Goal: Transaction & Acquisition: Purchase product/service

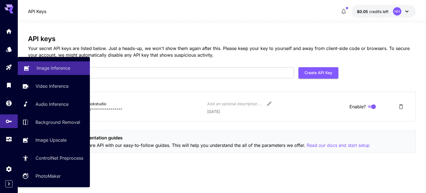
click at [59, 68] on p "Image Inference" at bounding box center [54, 68] width 34 height 7
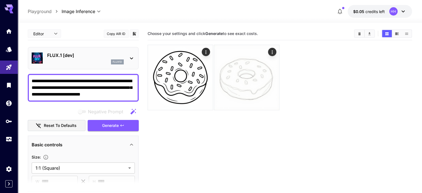
click at [75, 54] on p "FLUX.1 [dev]" at bounding box center [85, 55] width 77 height 7
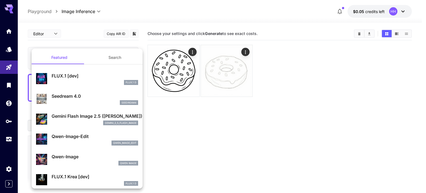
click at [118, 32] on div at bounding box center [213, 96] width 426 height 193
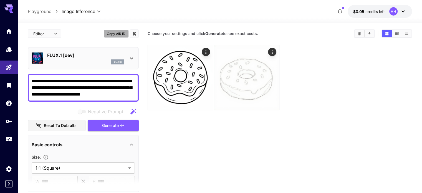
click at [116, 34] on button "Copy AIR ID" at bounding box center [116, 34] width 25 height 8
click at [392, 9] on div "HH" at bounding box center [393, 11] width 8 height 8
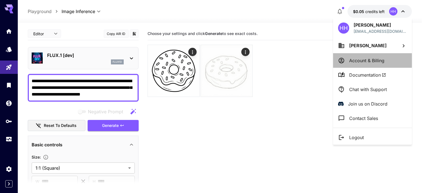
click at [366, 61] on p "Account & Billing" at bounding box center [366, 60] width 35 height 7
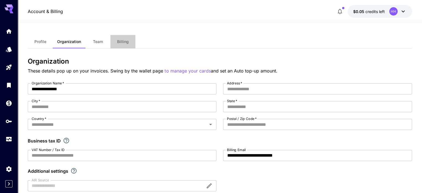
click at [125, 43] on span "Billing" at bounding box center [123, 41] width 12 height 5
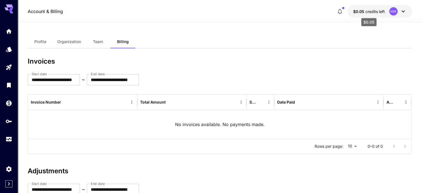
click at [356, 9] on span "$0.05" at bounding box center [359, 11] width 12 height 5
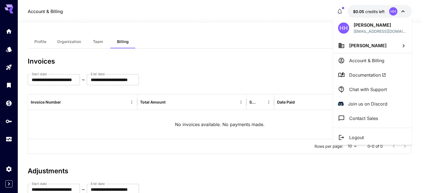
click at [341, 11] on div at bounding box center [213, 96] width 426 height 193
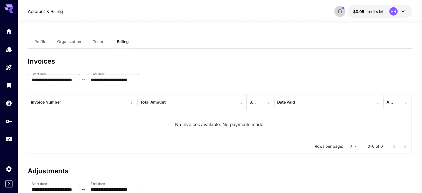
click at [338, 11] on icon "button" at bounding box center [340, 11] width 7 height 7
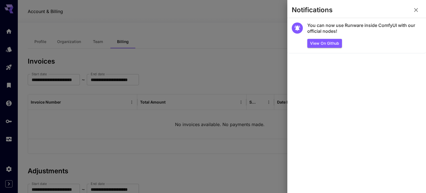
click at [261, 26] on div at bounding box center [213, 96] width 426 height 193
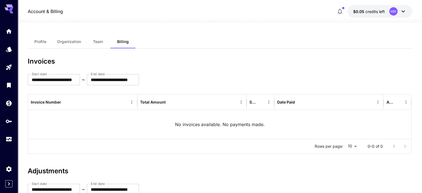
click at [363, 8] on button "$0.05 credits left HH" at bounding box center [380, 11] width 64 height 13
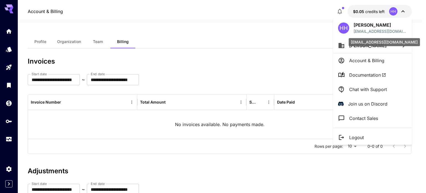
click at [373, 33] on p "[EMAIL_ADDRESS][DOMAIN_NAME]" at bounding box center [380, 31] width 53 height 6
click at [380, 45] on span "[PERSON_NAME]" at bounding box center [367, 46] width 37 height 6
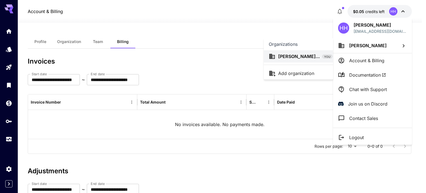
click at [359, 61] on div at bounding box center [213, 96] width 426 height 193
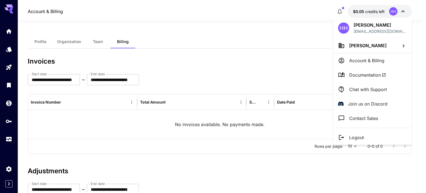
click at [359, 59] on p "Account & Billing" at bounding box center [366, 60] width 35 height 7
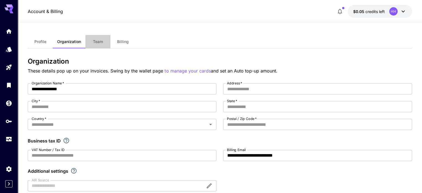
click at [94, 40] on span "Team" at bounding box center [98, 41] width 10 height 5
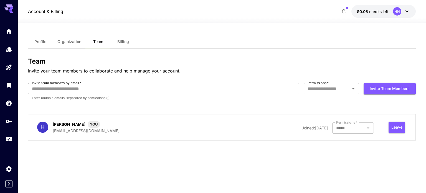
click at [125, 38] on button "Billing" at bounding box center [123, 41] width 25 height 13
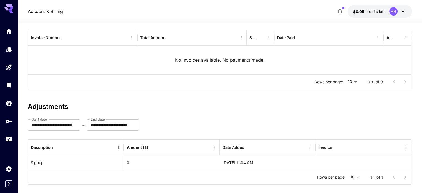
scroll to position [72, 0]
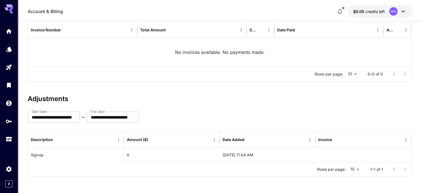
click at [12, 8] on icon at bounding box center [11, 8] width 4 height 3
click at [9, 29] on icon "Home" at bounding box center [9, 30] width 7 height 7
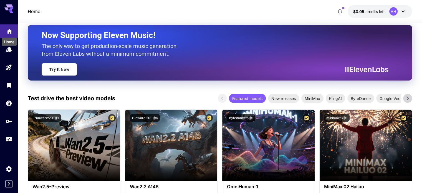
click at [9, 29] on icon "Home" at bounding box center [10, 29] width 6 height 5
click at [9, 107] on div "Wallet" at bounding box center [9, 112] width 17 height 12
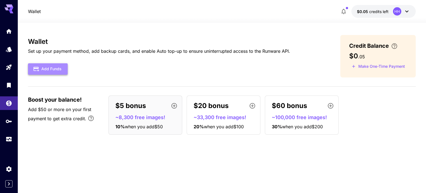
click at [58, 69] on button "Add Funds" at bounding box center [48, 68] width 40 height 11
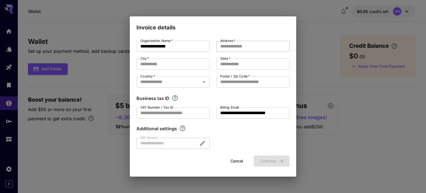
click at [231, 45] on input "Address   *" at bounding box center [252, 46] width 73 height 11
click at [238, 45] on input "Address   *" at bounding box center [252, 46] width 73 height 11
click at [231, 48] on input "Address   *" at bounding box center [252, 46] width 73 height 11
click at [244, 43] on input "Address   *" at bounding box center [252, 46] width 73 height 11
type input "*********"
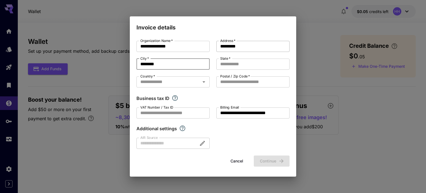
type input "********"
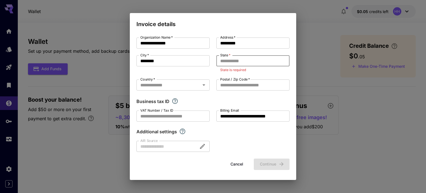
click at [241, 63] on input "State   *" at bounding box center [252, 60] width 73 height 11
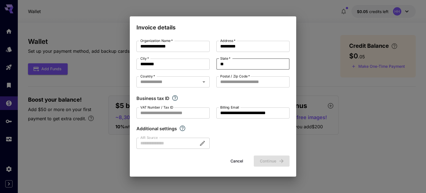
type input "**"
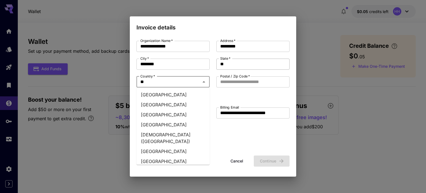
type input "***"
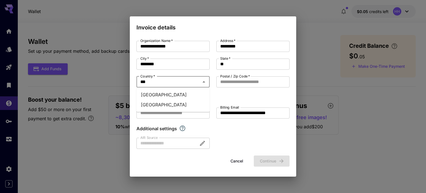
click at [152, 95] on li "[GEOGRAPHIC_DATA]" at bounding box center [173, 95] width 73 height 10
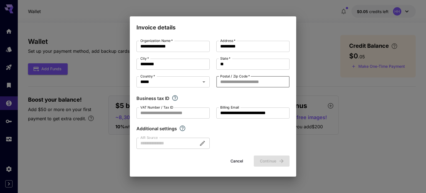
click at [234, 79] on input "Postal / Zip Code   *" at bounding box center [252, 81] width 73 height 11
type input "*****"
click at [268, 162] on button "Continue" at bounding box center [272, 160] width 36 height 11
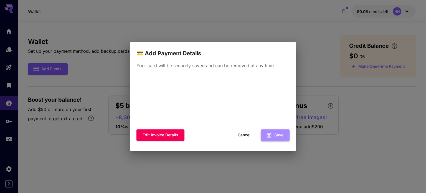
click at [274, 132] on button "Save" at bounding box center [275, 134] width 29 height 11
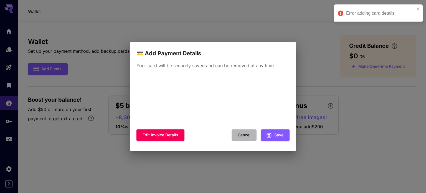
click at [244, 131] on button "Cancel" at bounding box center [244, 134] width 25 height 11
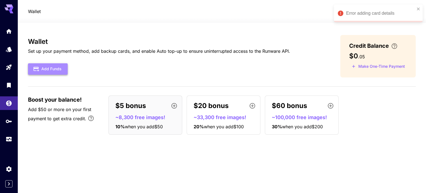
click at [60, 70] on button "Add Funds" at bounding box center [48, 68] width 40 height 11
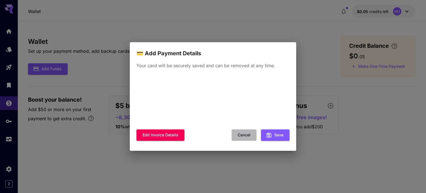
click at [249, 135] on button "Cancel" at bounding box center [244, 134] width 25 height 11
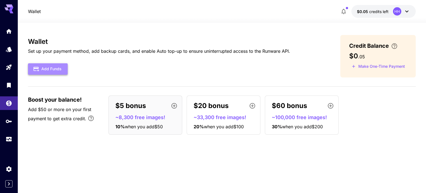
click at [52, 69] on button "Add Funds" at bounding box center [48, 68] width 40 height 11
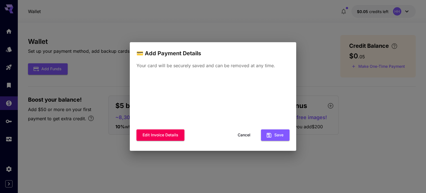
click at [245, 134] on button "Cancel" at bounding box center [244, 134] width 25 height 11
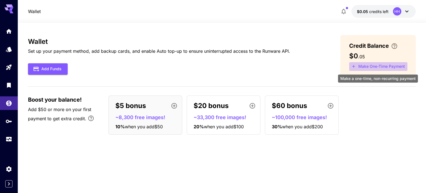
click at [376, 65] on button "Make One-Time Payment" at bounding box center [378, 66] width 58 height 9
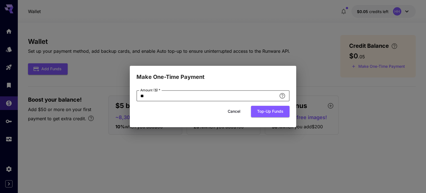
click at [268, 96] on input "**" at bounding box center [207, 95] width 140 height 11
click at [245, 96] on input "**" at bounding box center [207, 95] width 140 height 11
drag, startPoint x: 245, startPoint y: 96, endPoint x: 118, endPoint y: 112, distance: 127.8
click at [118, 112] on div "Make One-Time Payment Amount ($)   * ** Amount ($)   * Cancel Top-up funds" at bounding box center [213, 96] width 426 height 193
type input "**"
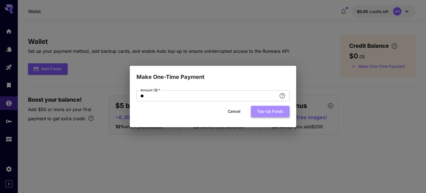
click at [263, 109] on button "Top-up funds" at bounding box center [270, 111] width 39 height 11
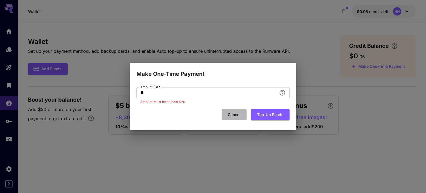
click at [231, 115] on button "Cancel" at bounding box center [234, 114] width 25 height 11
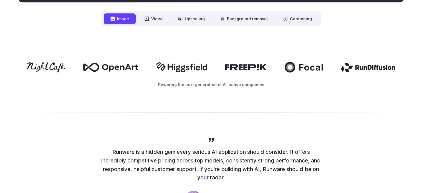
scroll to position [250, 0]
